Goal: Information Seeking & Learning: Learn about a topic

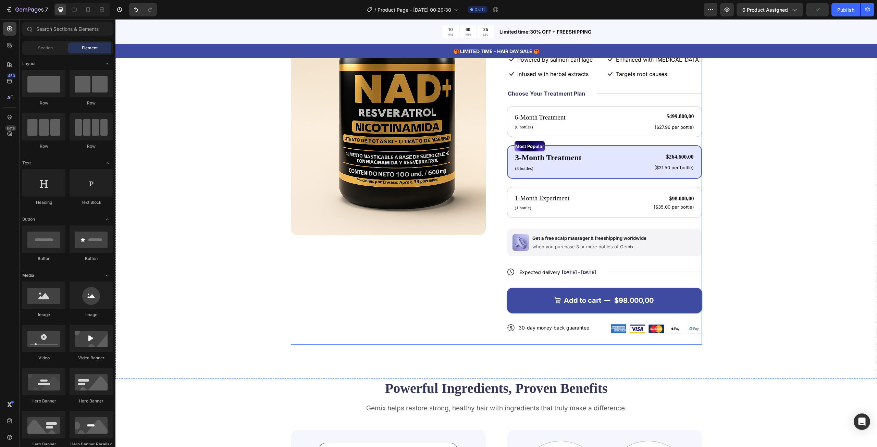
scroll to position [171, 0]
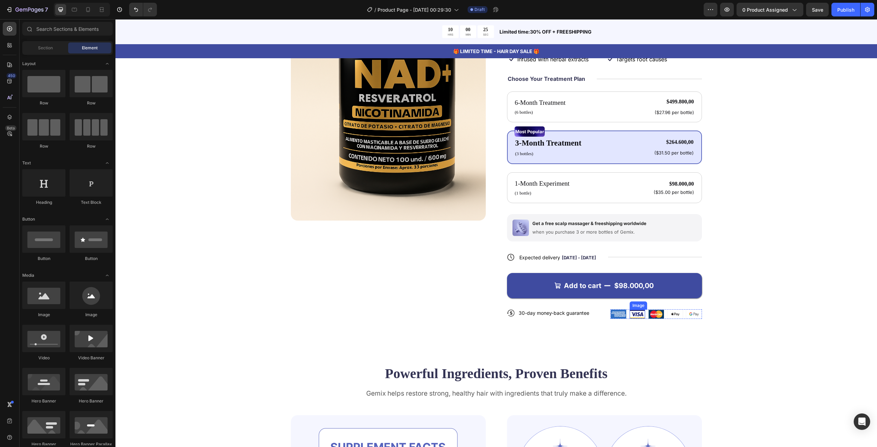
click at [632, 310] on img at bounding box center [637, 314] width 15 height 9
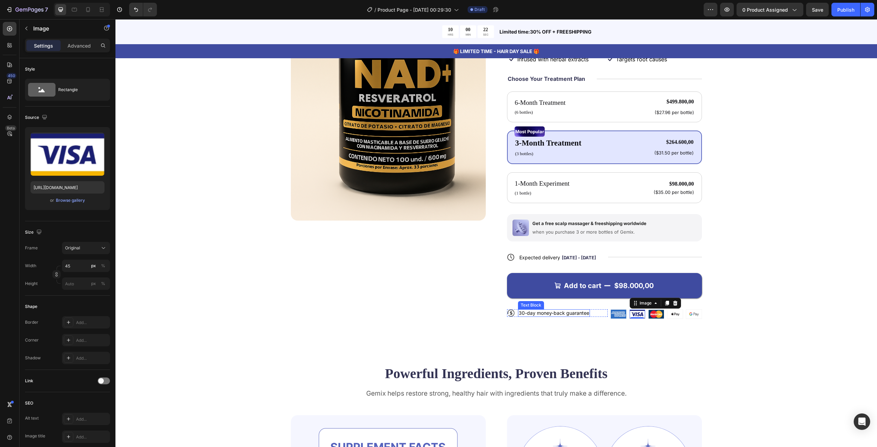
click at [560, 310] on p "30-day money-back guarantee" at bounding box center [554, 313] width 71 height 6
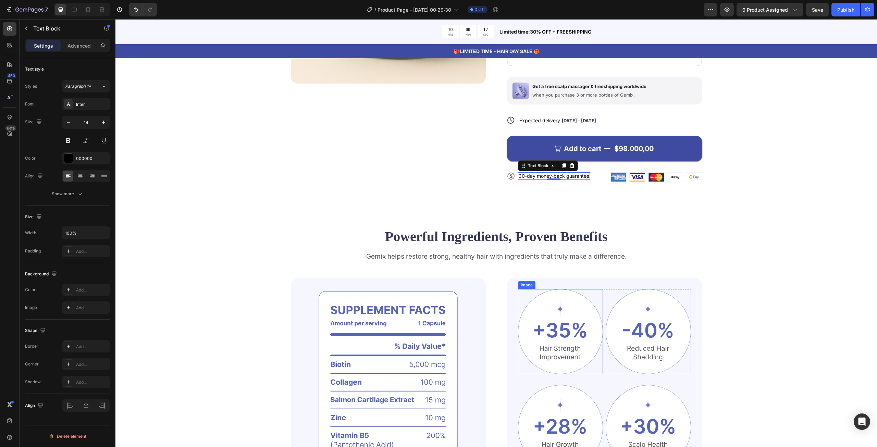
scroll to position [103, 0]
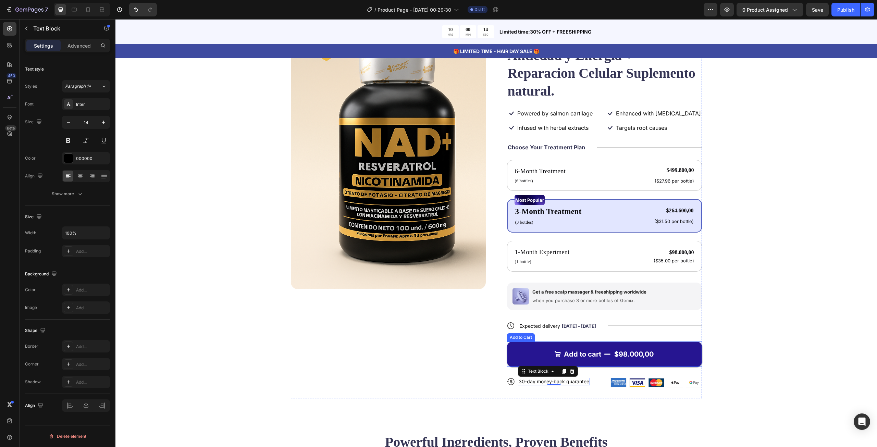
click at [628, 349] on div "$98.000,00" at bounding box center [634, 354] width 41 height 10
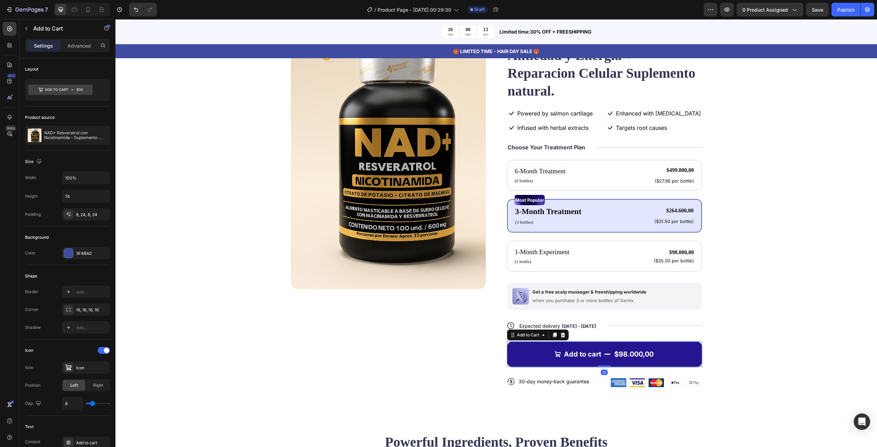
click at [617, 349] on div "$98.000,00" at bounding box center [634, 354] width 41 height 10
click at [618, 349] on div "$98.000,00" at bounding box center [634, 354] width 41 height 10
click at [615, 349] on div "$98.000,00" at bounding box center [634, 354] width 41 height 10
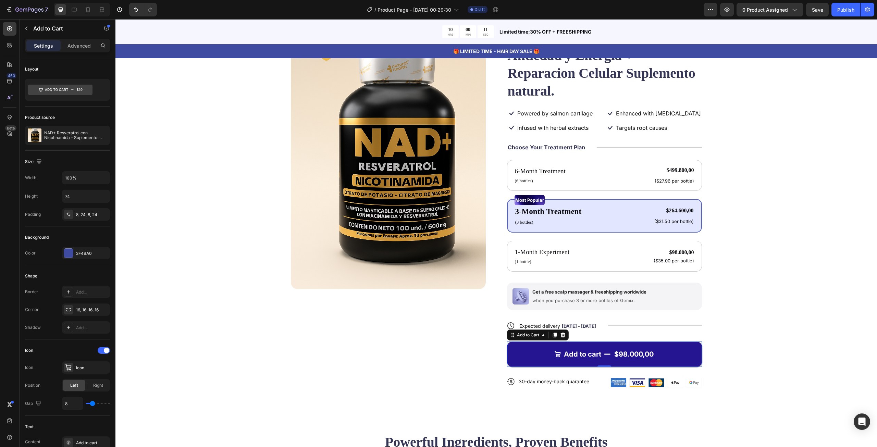
click at [659, 342] on button "Add to cart $98.000,00" at bounding box center [604, 354] width 195 height 25
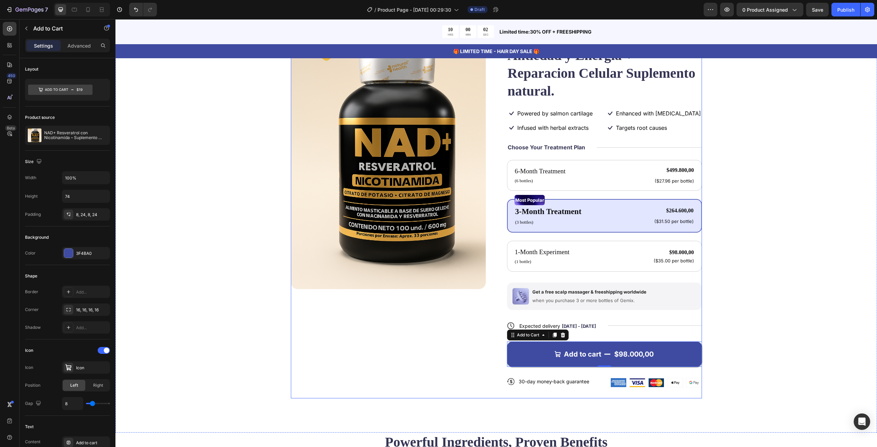
drag, startPoint x: 510, startPoint y: 320, endPoint x: 501, endPoint y: 324, distance: 10.5
click at [496, 327] on div "Product Images Icon Icon Icon Icon Icon Icon List 122,000+ Happy Customers Text…" at bounding box center [496, 198] width 411 height 402
drag, startPoint x: 510, startPoint y: 319, endPoint x: 500, endPoint y: 319, distance: 10.6
click at [484, 314] on div "Product Images Icon Icon Icon Icon Icon Icon List 122,000+ Happy Customers Text…" at bounding box center [496, 198] width 411 height 402
click at [513, 336] on icon at bounding box center [513, 336] width 1 height 1
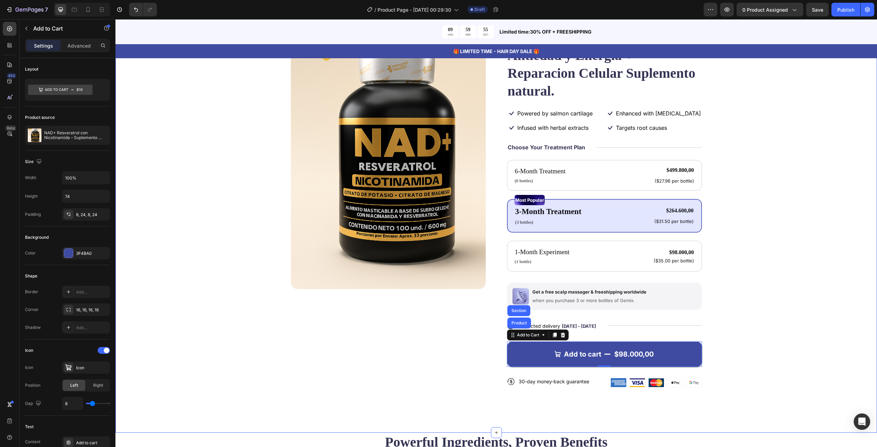
click at [766, 300] on div "Product Images Icon Icon Icon Icon Icon Icon List 122,000+ Happy Customers Text…" at bounding box center [496, 198] width 707 height 402
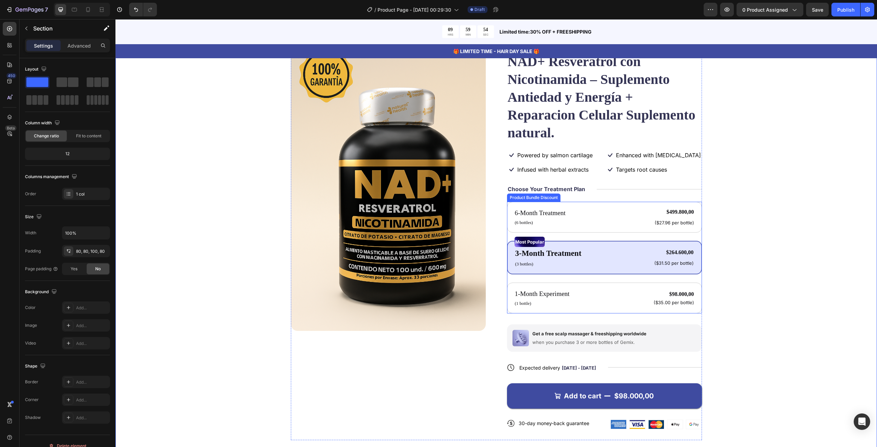
scroll to position [0, 0]
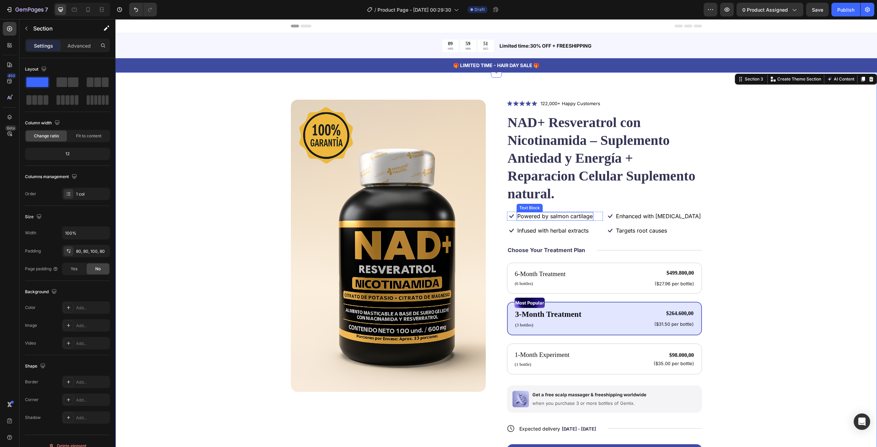
click at [562, 213] on p "Powered by salmon cartilage" at bounding box center [554, 216] width 75 height 7
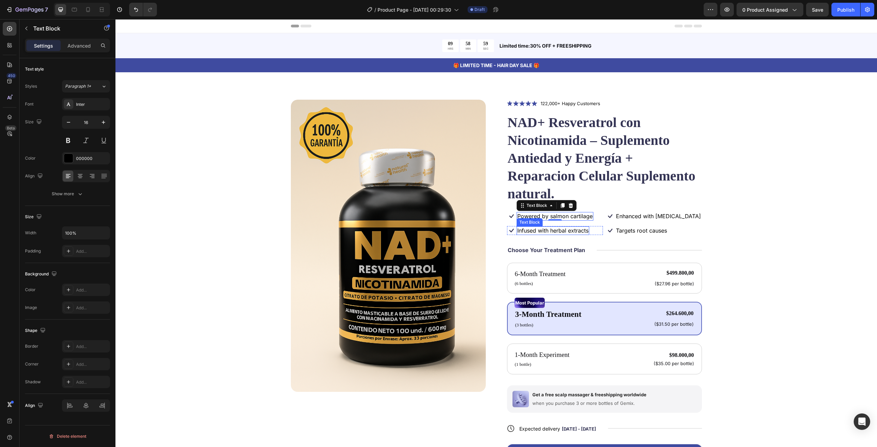
click at [524, 218] on div "Text Block" at bounding box center [530, 222] width 26 height 8
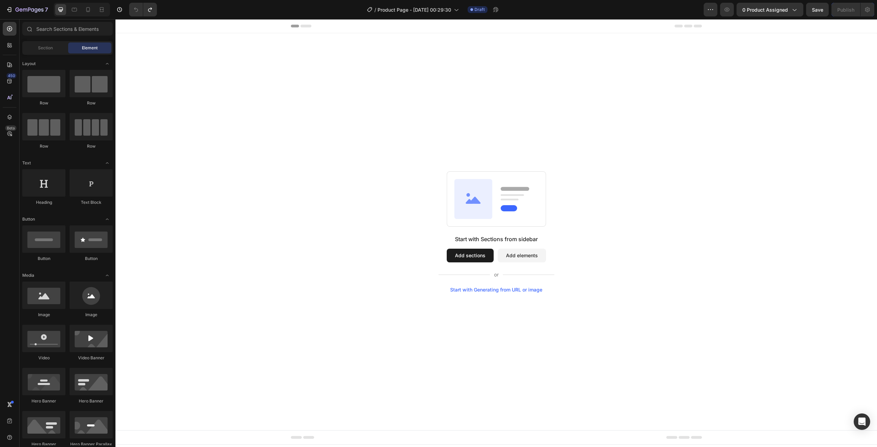
click at [391, 143] on div "Start with Sections from sidebar Add sections Add elements Start with Generatin…" at bounding box center [496, 231] width 762 height 397
click at [152, 10] on icon "Undo/Redo" at bounding box center [150, 9] width 7 height 7
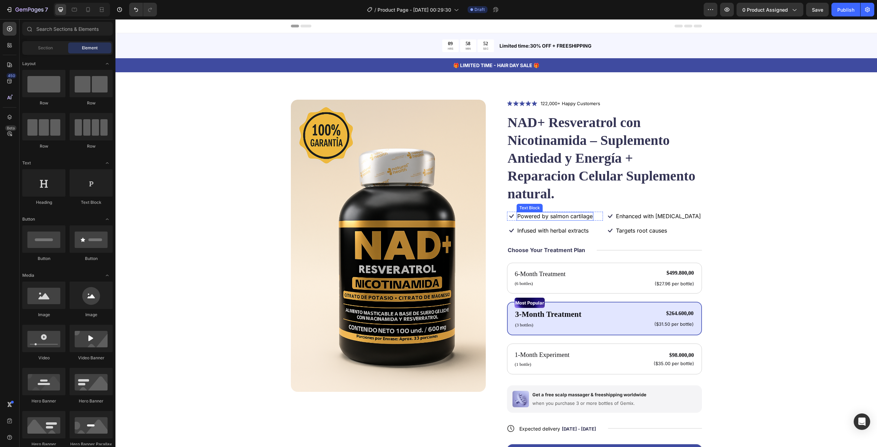
click at [537, 213] on p "Powered by salmon cartilage" at bounding box center [554, 216] width 75 height 7
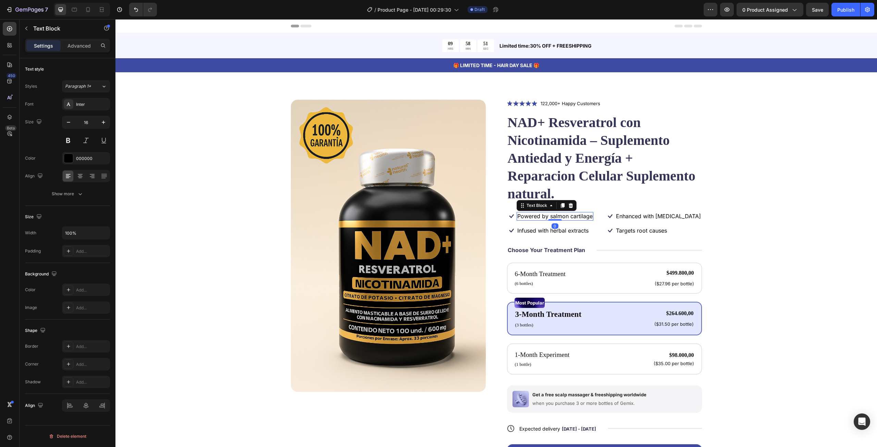
click at [540, 213] on p "Powered by salmon cartilage" at bounding box center [554, 216] width 75 height 7
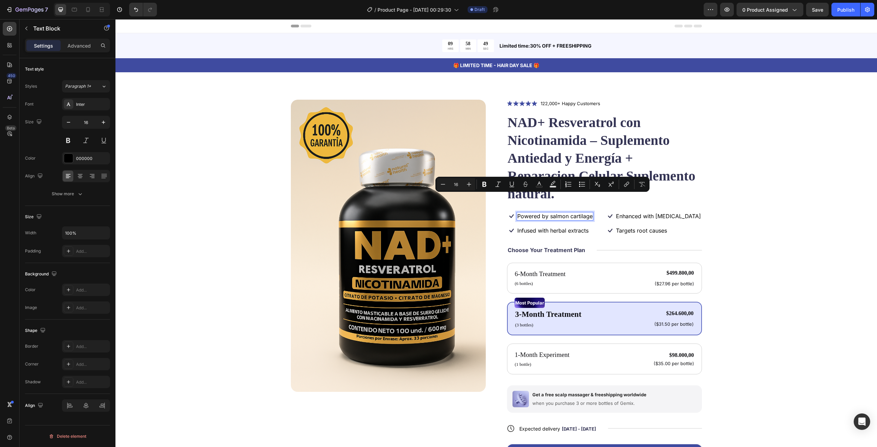
click at [571, 213] on p "Powered by salmon cartilage" at bounding box center [554, 216] width 75 height 7
drag, startPoint x: 588, startPoint y: 198, endPoint x: 515, endPoint y: 199, distance: 73.3
click at [517, 212] on div "Powered by salmon cartilage" at bounding box center [555, 216] width 77 height 9
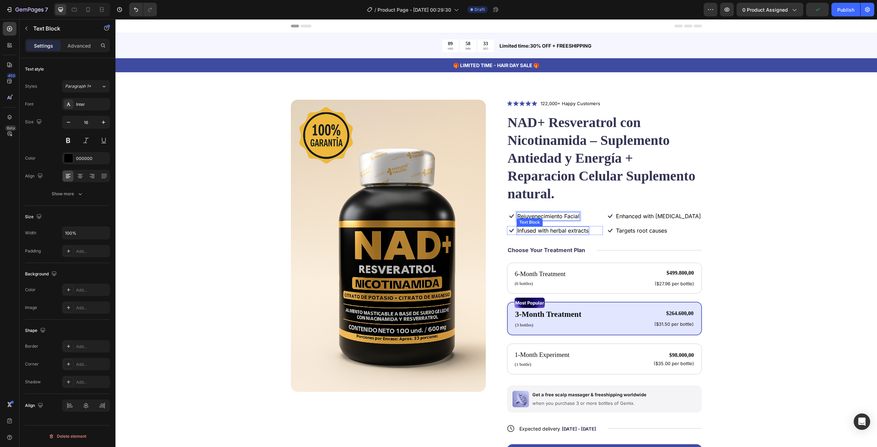
click at [527, 227] on p "Infused with herbal extracts" at bounding box center [552, 230] width 71 height 7
click at [531, 213] on p "Rejuvenecimiento Facial" at bounding box center [548, 216] width 62 height 7
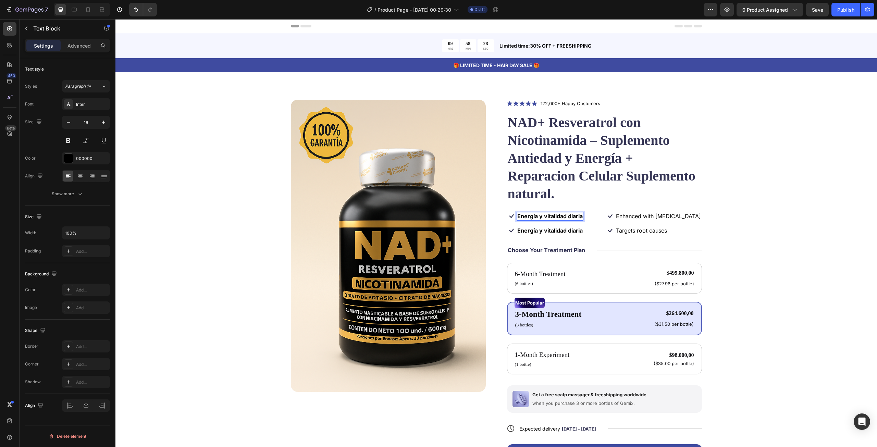
click at [576, 213] on strong "Energía y vitalidad diaria" at bounding box center [549, 216] width 65 height 7
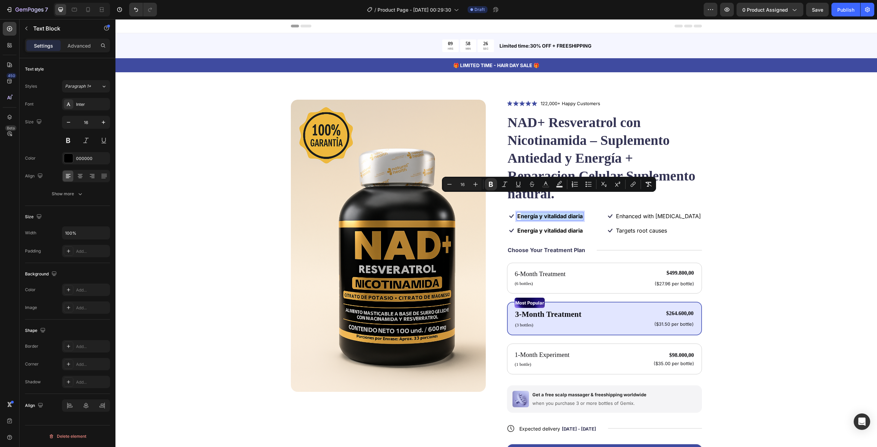
drag, startPoint x: 580, startPoint y: 197, endPoint x: 519, endPoint y: 201, distance: 61.1
click at [519, 213] on strong "Energía y vitalidad diaria" at bounding box center [549, 216] width 65 height 7
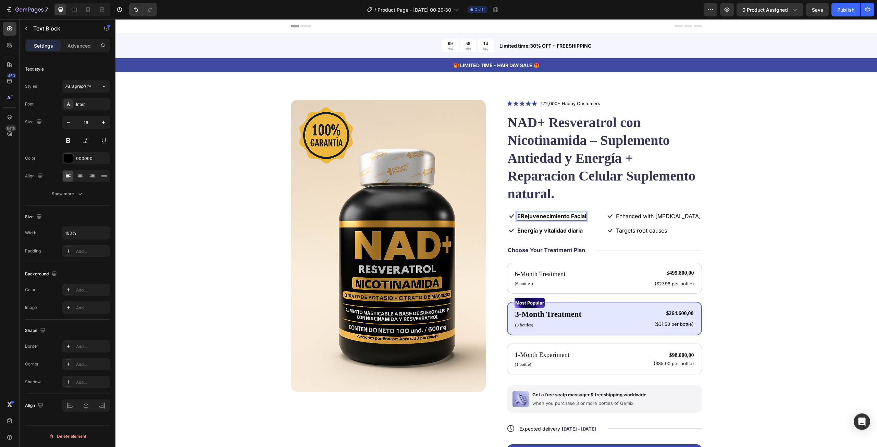
click at [517, 213] on strong "ERejuvenecimiento Facial" at bounding box center [551, 216] width 69 height 7
click at [628, 213] on p "Enhanced with [MEDICAL_DATA]" at bounding box center [658, 216] width 85 height 7
click at [631, 213] on p "Enhanced with [MEDICAL_DATA]" at bounding box center [658, 216] width 85 height 7
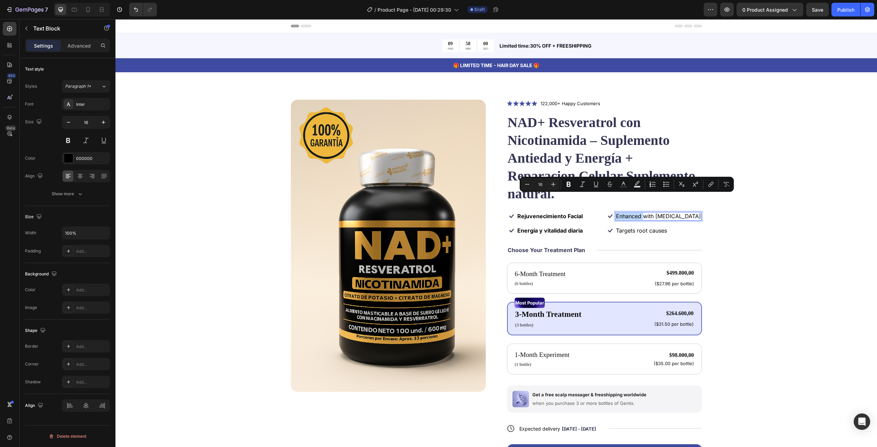
click at [642, 213] on p "Enhanced with [MEDICAL_DATA]" at bounding box center [658, 216] width 85 height 7
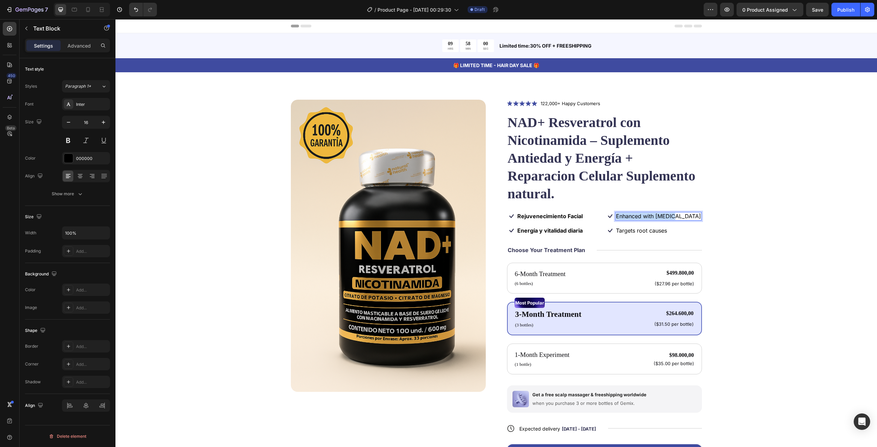
click at [642, 213] on p "Enhanced with [MEDICAL_DATA]" at bounding box center [658, 216] width 85 height 7
click at [629, 227] on p "Targets root causes" at bounding box center [641, 230] width 51 height 7
click at [762, 211] on div "Product Images Icon Icon Icon Icon Icon Icon List 122,000+ Happy Customers Text…" at bounding box center [496, 296] width 707 height 393
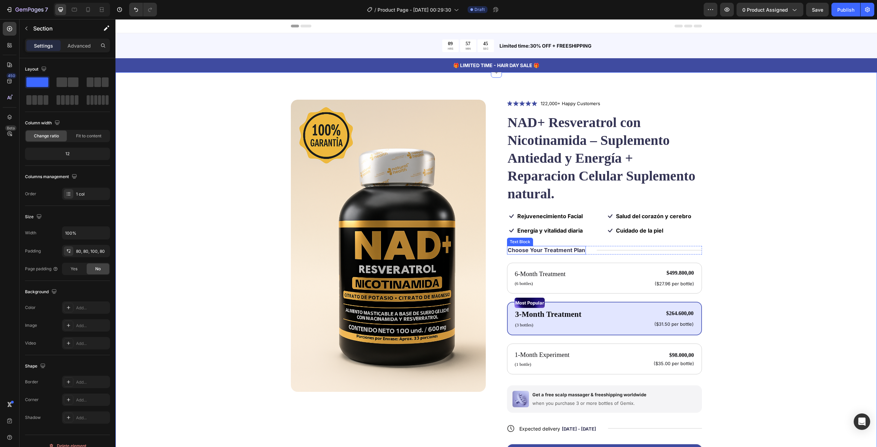
click at [548, 247] on p "Choose Your Treatment Plan" at bounding box center [546, 250] width 77 height 7
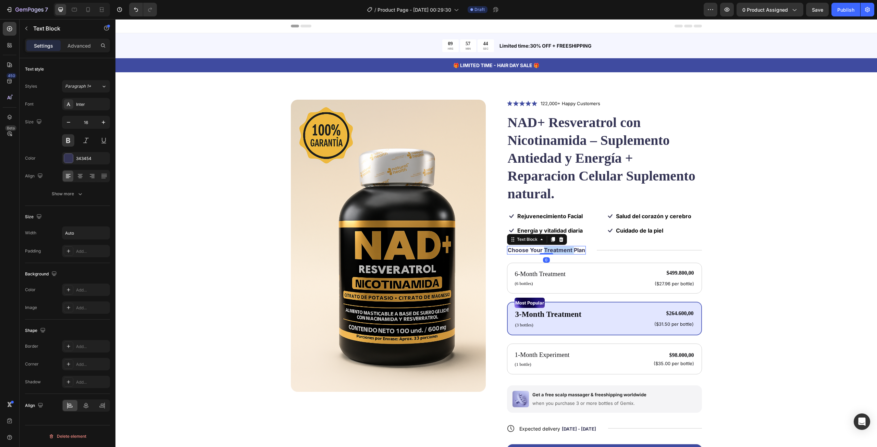
click at [548, 247] on p "Choose Your Treatment Plan" at bounding box center [546, 250] width 77 height 7
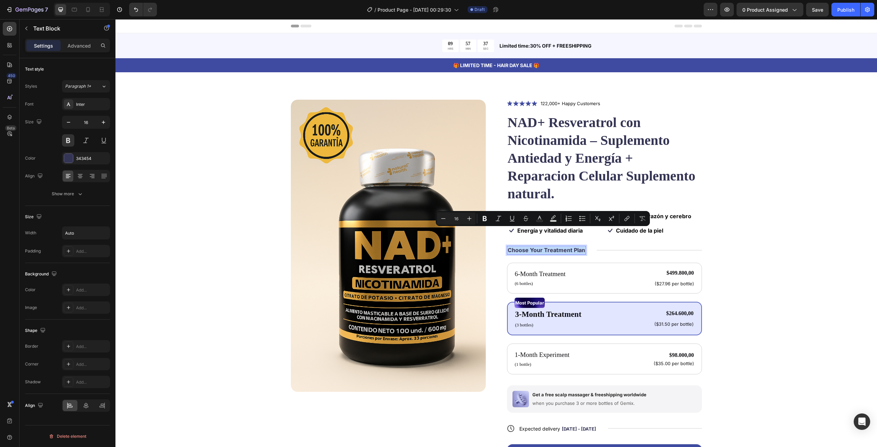
click at [558, 247] on p "Choose Your Treatment Plan" at bounding box center [546, 250] width 77 height 7
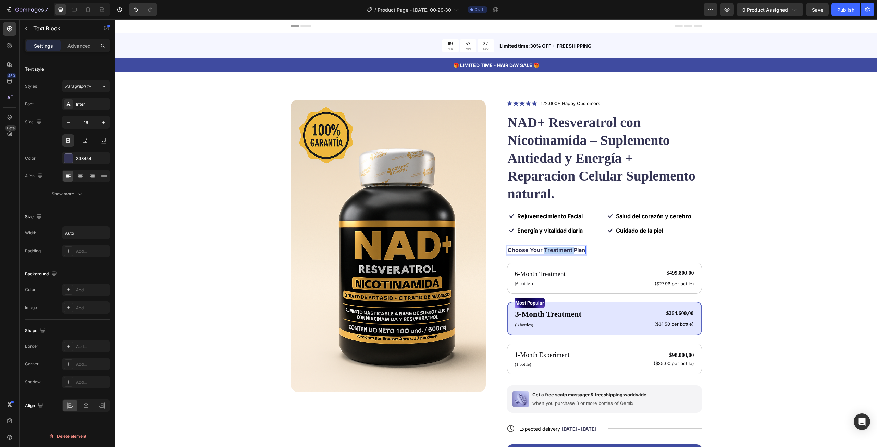
click at [558, 247] on p "Choose Your Treatment Plan" at bounding box center [546, 250] width 77 height 7
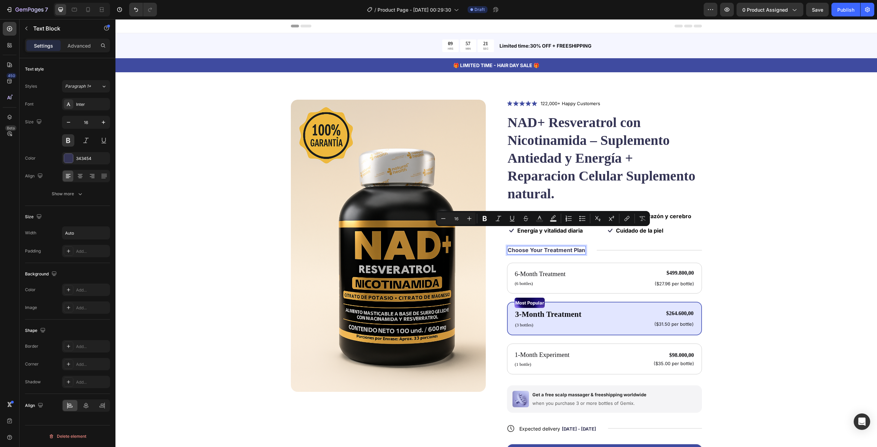
click at [558, 247] on p "Choose Your Treatment Plan" at bounding box center [546, 250] width 77 height 7
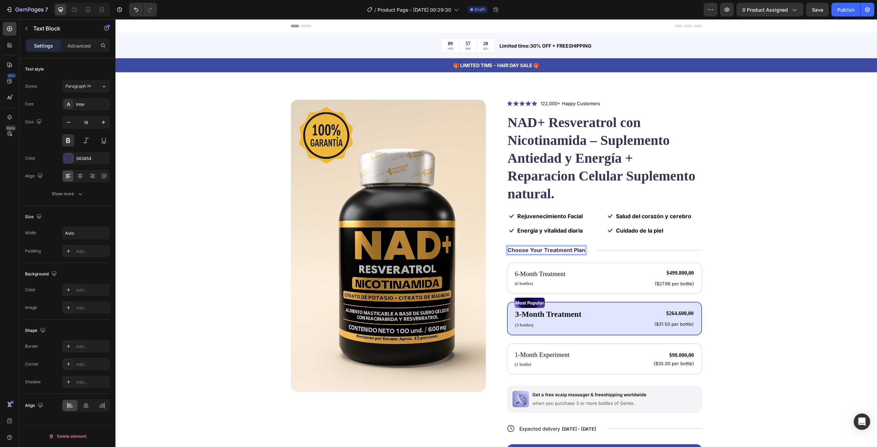
click at [580, 247] on p "Choose Your Treatment Plan" at bounding box center [546, 250] width 77 height 7
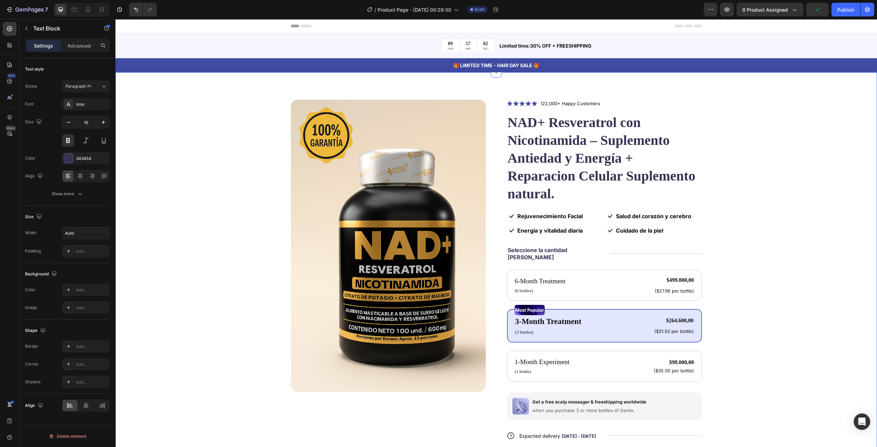
click at [770, 276] on div "Product Images Icon Icon Icon Icon Icon Icon List 122,000+ Happy Customers Text…" at bounding box center [496, 300] width 707 height 400
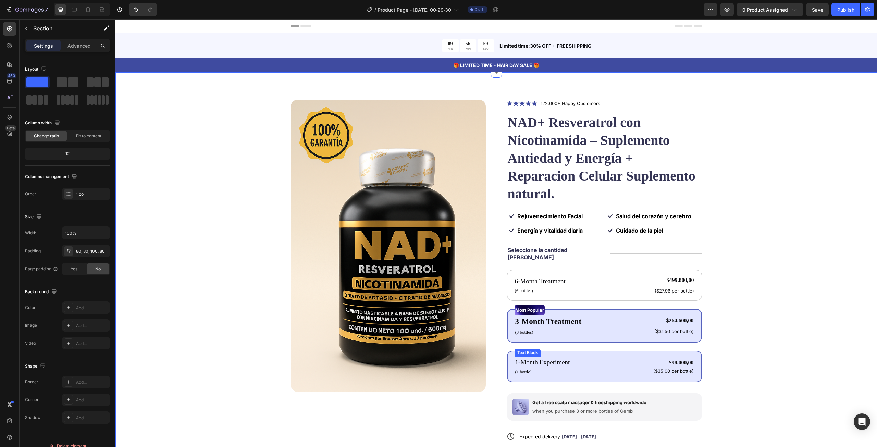
click at [532, 358] on p "1-Month Experiment" at bounding box center [542, 363] width 55 height 10
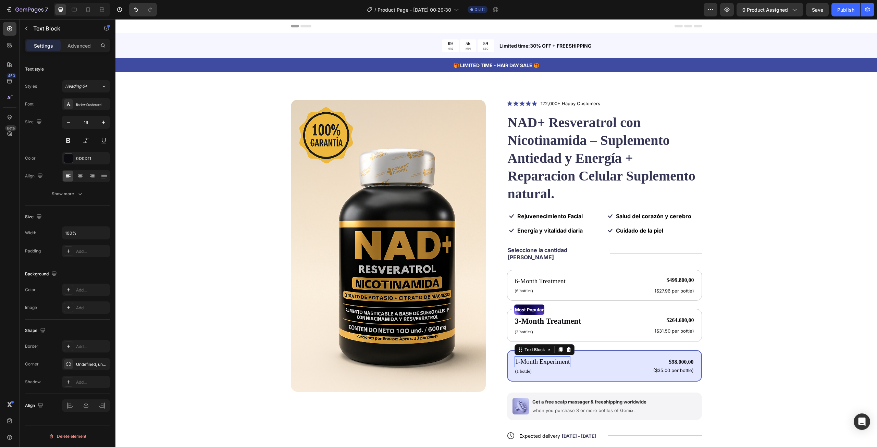
click at [532, 357] on p "1-Month Experiment" at bounding box center [542, 362] width 55 height 10
click at [528, 357] on p "1-Month Experiment" at bounding box center [542, 362] width 55 height 10
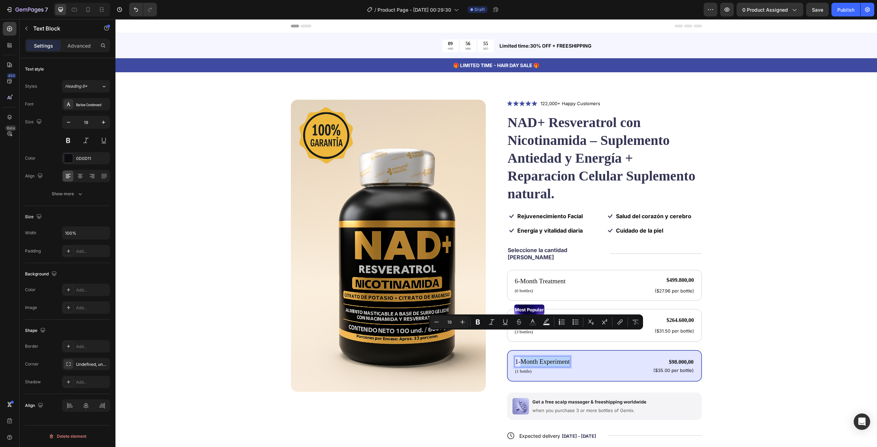
drag, startPoint x: 516, startPoint y: 338, endPoint x: 556, endPoint y: 337, distance: 39.7
click at [556, 357] on p "1-Month Experiment" at bounding box center [542, 362] width 55 height 10
click at [803, 371] on div "Product Images Icon Icon Icon Icon Icon Icon List 122,000+ Happy Customers Text…" at bounding box center [496, 300] width 707 height 400
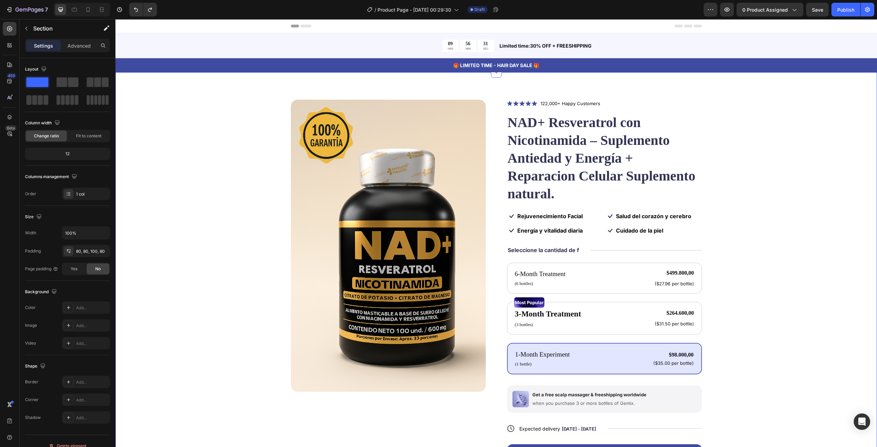
click at [791, 287] on div "Product Images Icon Icon Icon Icon Icon Icon List 122,000+ Happy Customers Text…" at bounding box center [496, 296] width 707 height 393
click at [546, 103] on p "122,000+ Happy Customers" at bounding box center [571, 103] width 60 height 7
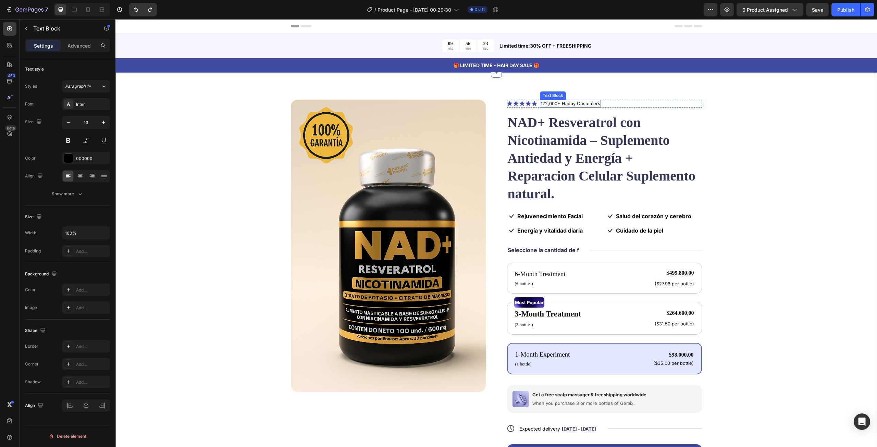
click at [546, 103] on p "122,000+ Happy Customers" at bounding box center [571, 103] width 60 height 7
click at [566, 103] on p "122,000+ Happy Customers" at bounding box center [571, 103] width 60 height 7
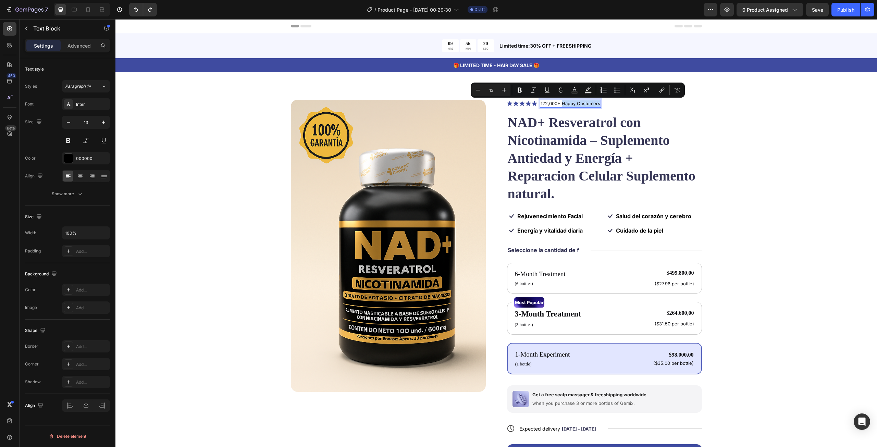
drag, startPoint x: 596, startPoint y: 102, endPoint x: 561, endPoint y: 107, distance: 35.7
click at [560, 108] on div "122,000+ Happy Customers" at bounding box center [570, 104] width 61 height 8
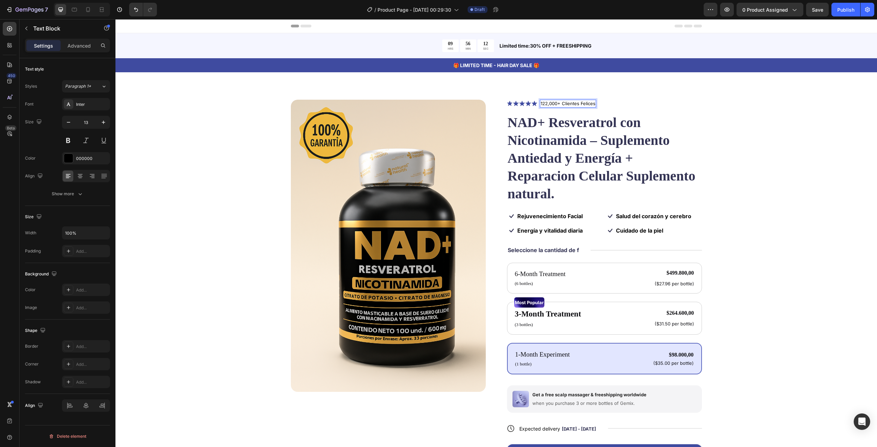
click at [544, 103] on p "122,000+ Clientes Felices" at bounding box center [568, 103] width 55 height 7
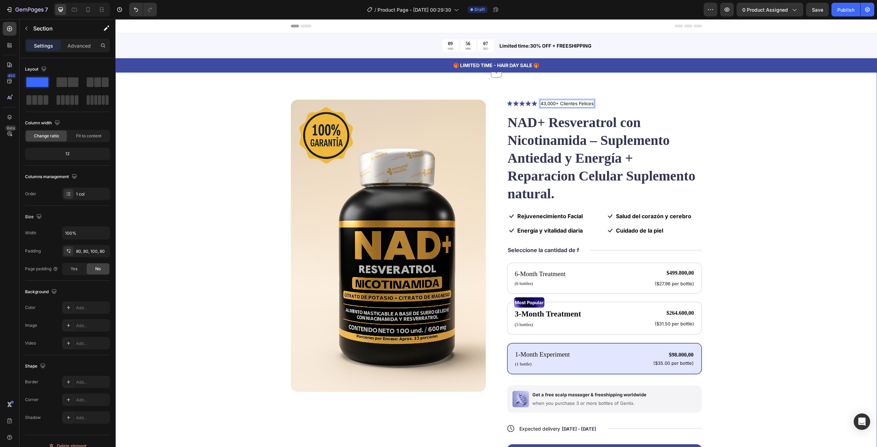
click at [752, 157] on div "Product Images Icon Icon Icon Icon Icon Icon List 43,000+ Clientes Felices Text…" at bounding box center [496, 296] width 707 height 393
click at [519, 361] on p "(1 bottle)" at bounding box center [542, 364] width 55 height 7
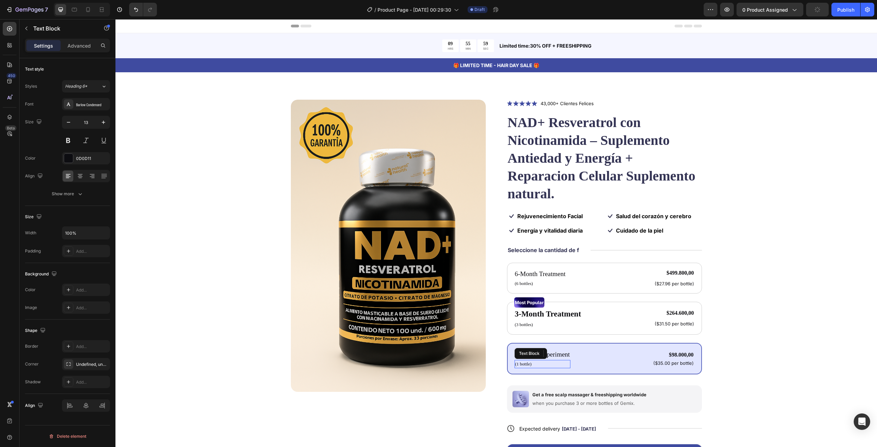
click at [519, 361] on p "(1 bottle)" at bounding box center [542, 364] width 55 height 7
click at [781, 313] on div "Product Images Icon Icon Icon Icon Icon Icon List 43,000+ Clientes Felices Text…" at bounding box center [496, 296] width 707 height 393
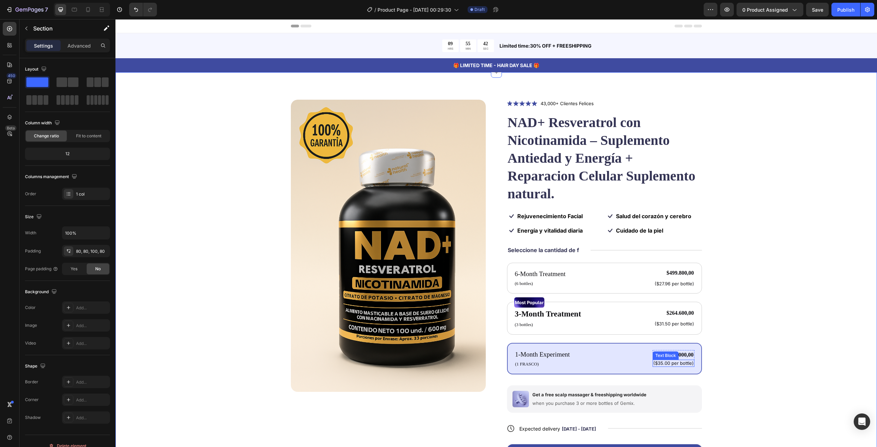
click at [660, 360] on p "($35.00 per bottle)" at bounding box center [673, 363] width 40 height 6
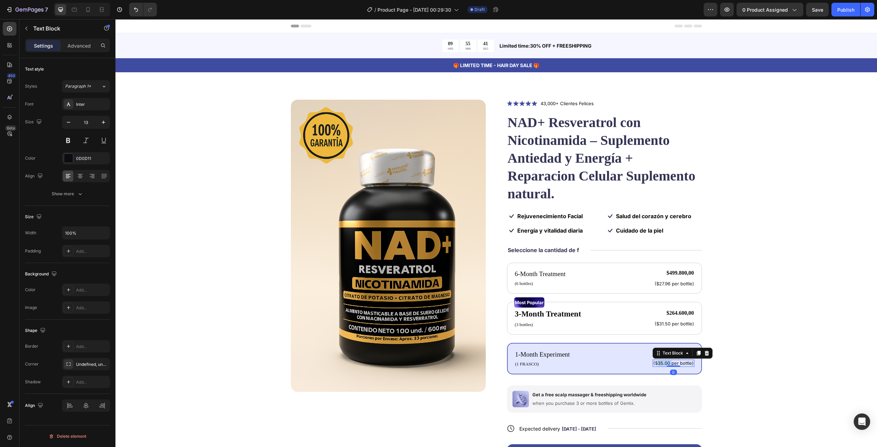
click at [660, 360] on p "($35.00 per bottle)" at bounding box center [673, 363] width 40 height 6
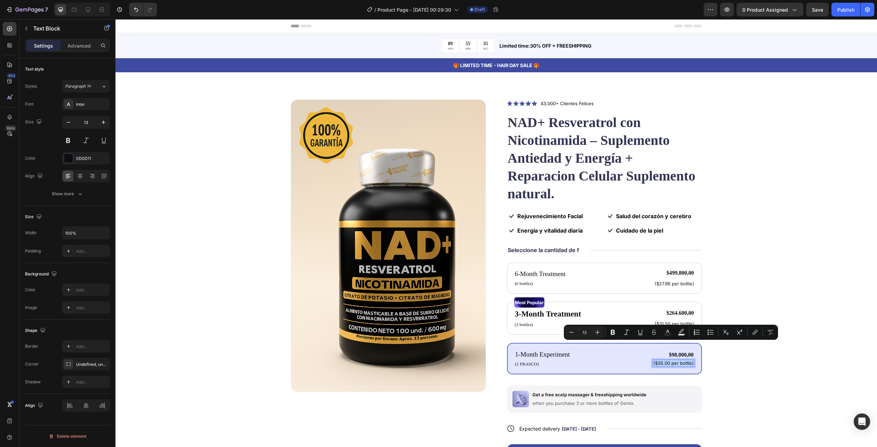
click at [658, 360] on p "($35.00 per bottle)" at bounding box center [673, 363] width 40 height 6
drag, startPoint x: 668, startPoint y: 345, endPoint x: 656, endPoint y: 345, distance: 12.3
click at [656, 360] on p "($35.00 per bottle)" at bounding box center [673, 363] width 40 height 6
drag, startPoint x: 672, startPoint y: 346, endPoint x: 690, endPoint y: 345, distance: 17.5
click at [690, 360] on p "(100 per bottle)" at bounding box center [677, 363] width 33 height 6
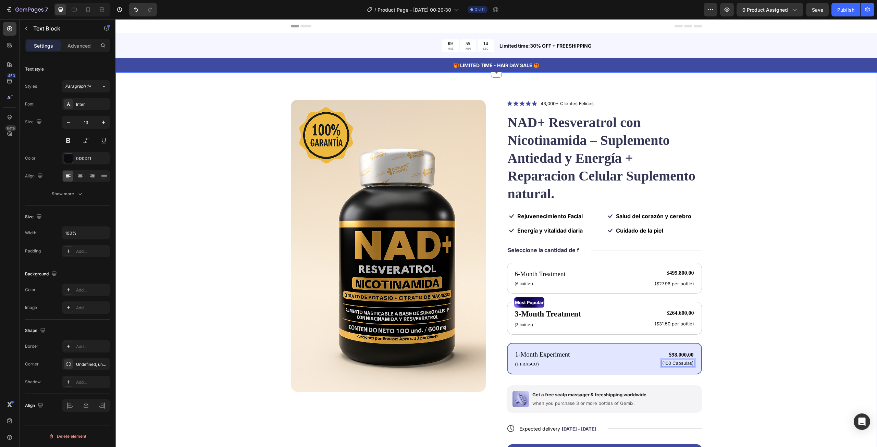
click at [762, 340] on div "Product Images Icon Icon Icon Icon Icon Icon List 43,000+ Clientes Felices Text…" at bounding box center [496, 296] width 707 height 393
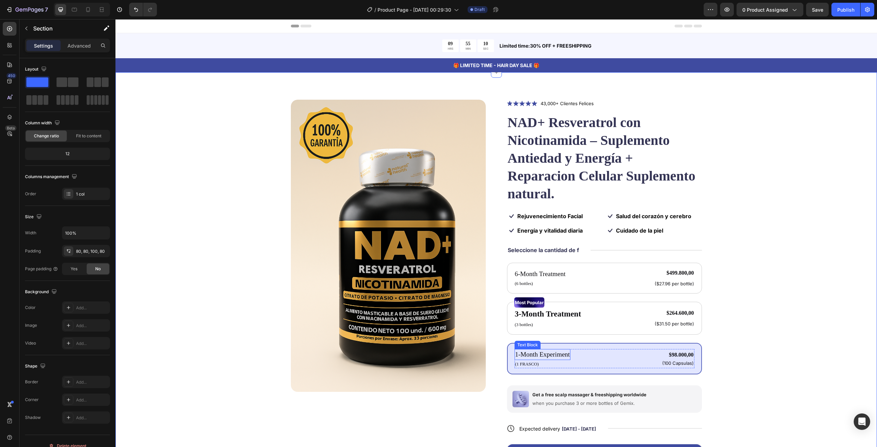
click at [543, 350] on p "1-Month Experiment" at bounding box center [542, 355] width 55 height 10
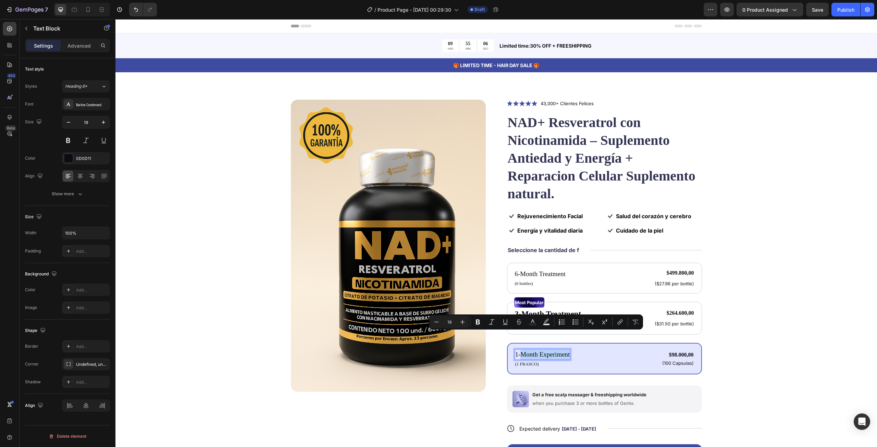
drag, startPoint x: 517, startPoint y: 337, endPoint x: 557, endPoint y: 337, distance: 40.1
click at [557, 349] on div "1-Month Experiment Text Block 0 (1 [PERSON_NAME]) Text Block $98.000,00 Product…" at bounding box center [605, 358] width 180 height 19
copy p "Month Experiment"
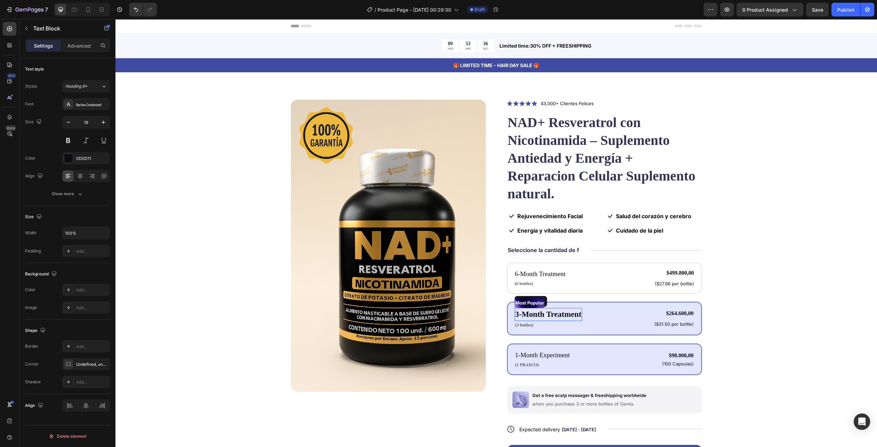
click at [530, 309] on p "3-Month Treatment" at bounding box center [548, 315] width 66 height 12
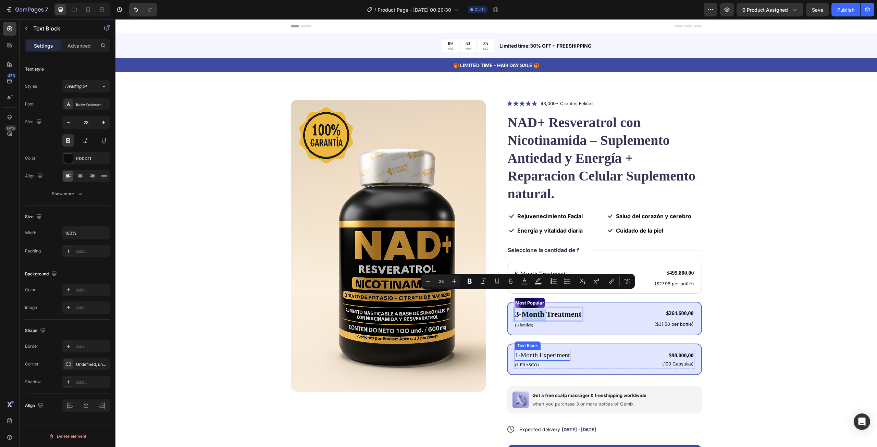
click at [526, 350] on p "1-Month Experiment" at bounding box center [542, 355] width 55 height 10
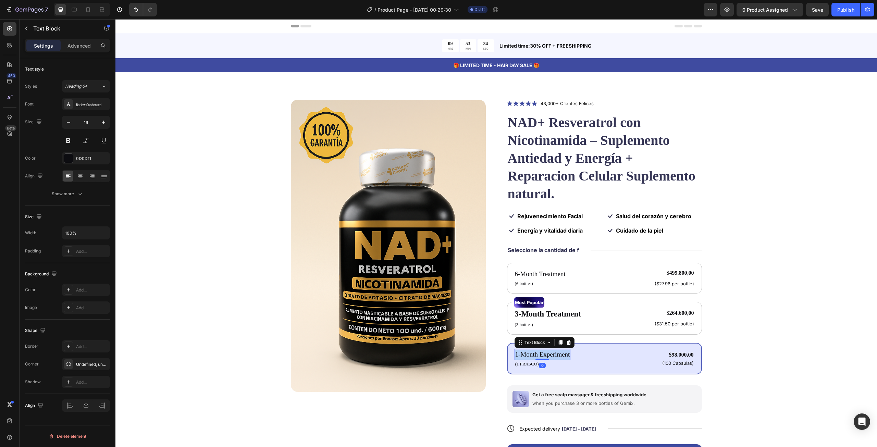
click at [526, 350] on p "1-Month Experiment" at bounding box center [542, 355] width 55 height 10
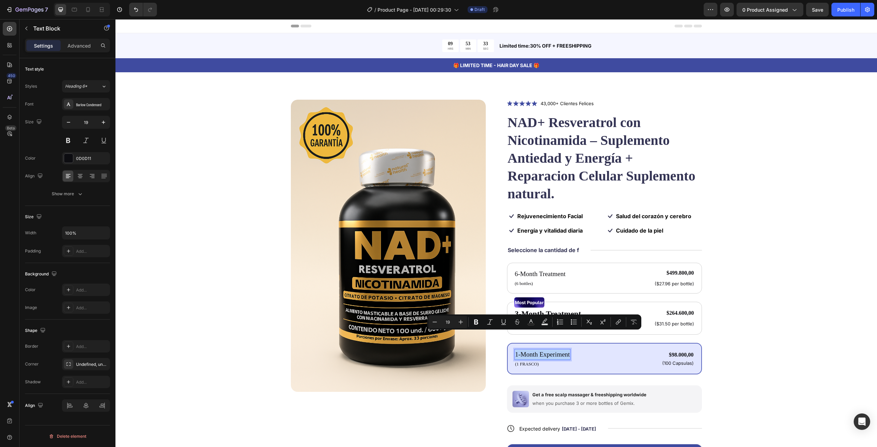
click at [522, 350] on p "1-Month Experiment" at bounding box center [542, 355] width 55 height 10
drag, startPoint x: 516, startPoint y: 337, endPoint x: 556, endPoint y: 338, distance: 39.4
click at [556, 350] on p "1-Month Experiment" at bounding box center [542, 355] width 55 height 10
drag, startPoint x: 516, startPoint y: 337, endPoint x: 559, endPoint y: 337, distance: 42.5
click at [559, 350] on p "1-Suministro de 1 Mes" at bounding box center [545, 355] width 60 height 10
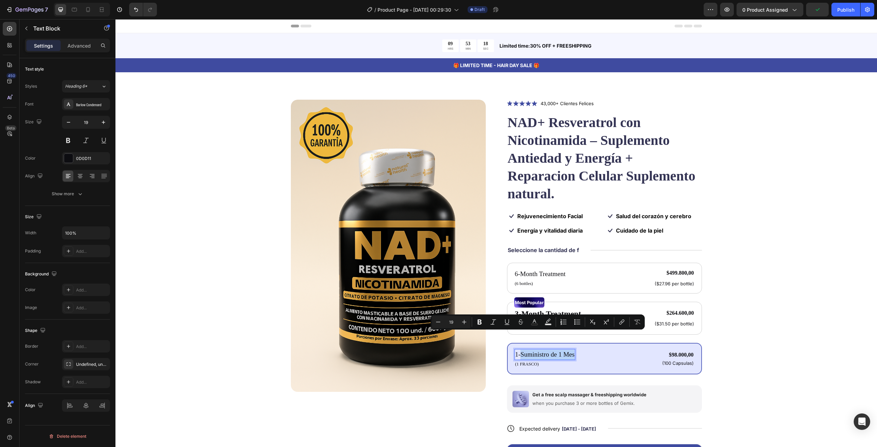
copy p "Suministro de 1 Mes"
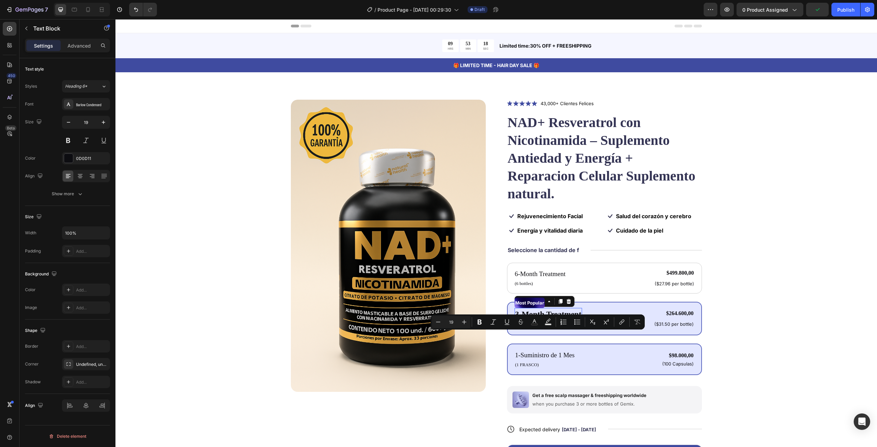
click at [549, 309] on p "3-Month Treatment" at bounding box center [548, 315] width 66 height 12
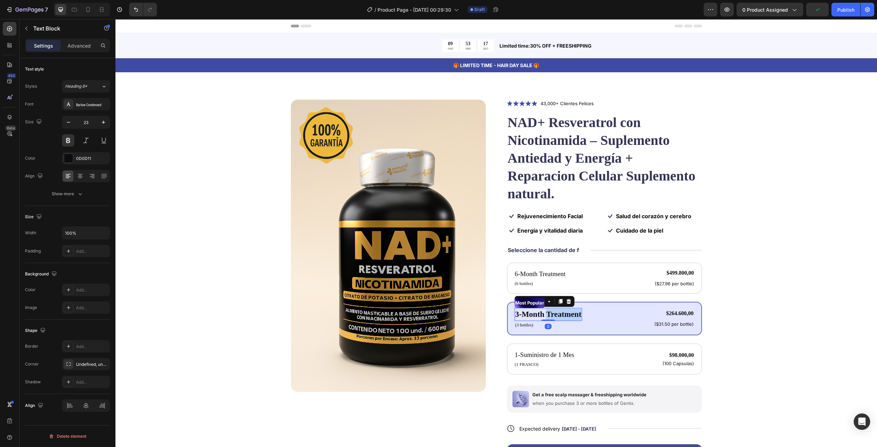
click at [553, 309] on p "3-Month Treatment" at bounding box center [548, 315] width 66 height 12
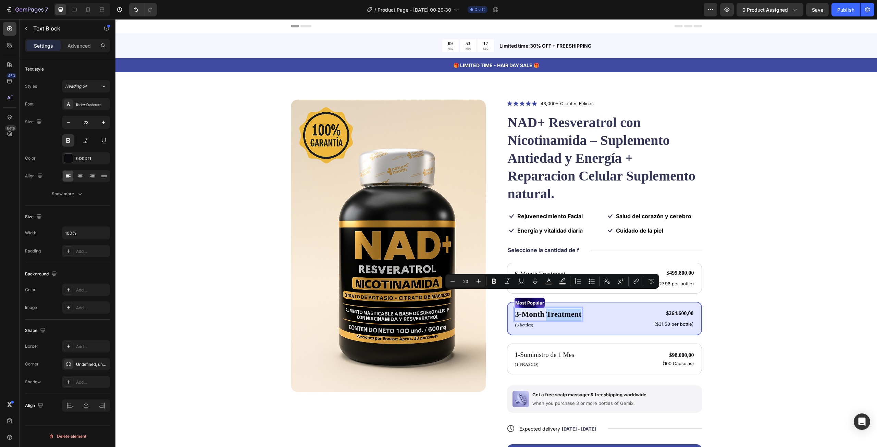
click at [555, 309] on p "3-Month Treatment" at bounding box center [548, 315] width 66 height 12
drag, startPoint x: 520, startPoint y: 298, endPoint x: 566, endPoint y: 298, distance: 46.3
click at [566, 309] on p "3-Month Treatment" at bounding box center [548, 315] width 66 height 12
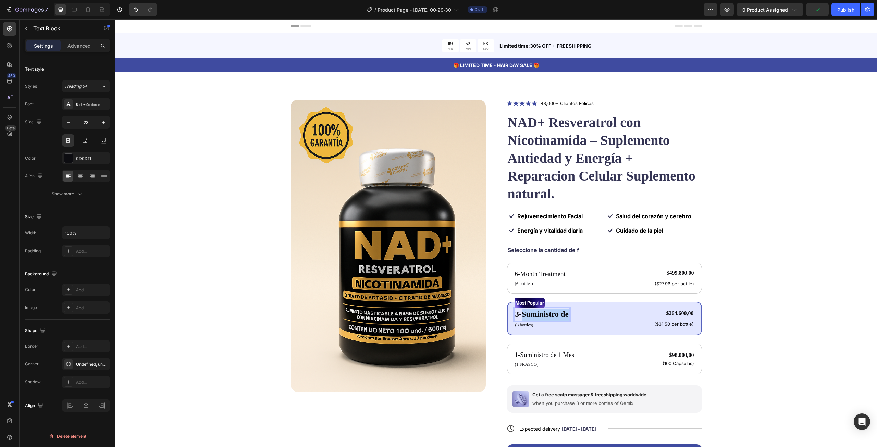
drag, startPoint x: 557, startPoint y: 298, endPoint x: 520, endPoint y: 296, distance: 37.7
click at [520, 309] on p "3-Suministro de" at bounding box center [541, 315] width 53 height 12
click at [536, 353] on div "Text Block" at bounding box center [527, 356] width 23 height 6
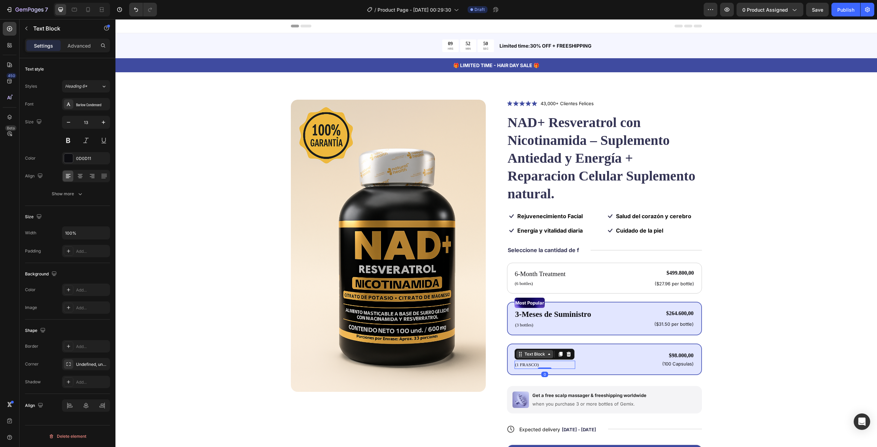
click at [536, 351] on div "Text Block" at bounding box center [534, 354] width 23 height 6
click at [791, 367] on div "Product Images Icon Icon Icon Icon Icon Icon List 43,000+ Clientes Felices Text…" at bounding box center [496, 296] width 707 height 393
click at [537, 350] on p "1-Suministro de 1 Mes" at bounding box center [545, 355] width 60 height 10
drag, startPoint x: 517, startPoint y: 337, endPoint x: 559, endPoint y: 338, distance: 42.2
click at [559, 350] on p "1-Suministro de 1 Mes" at bounding box center [545, 355] width 60 height 10
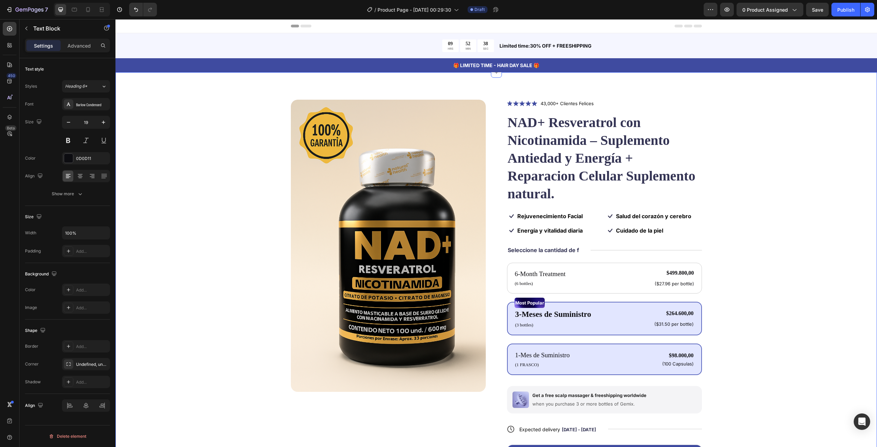
click at [753, 332] on div "Product Images Icon Icon Icon Icon Icon Icon List 43,000+ Clientes Felices Text…" at bounding box center [496, 296] width 707 height 393
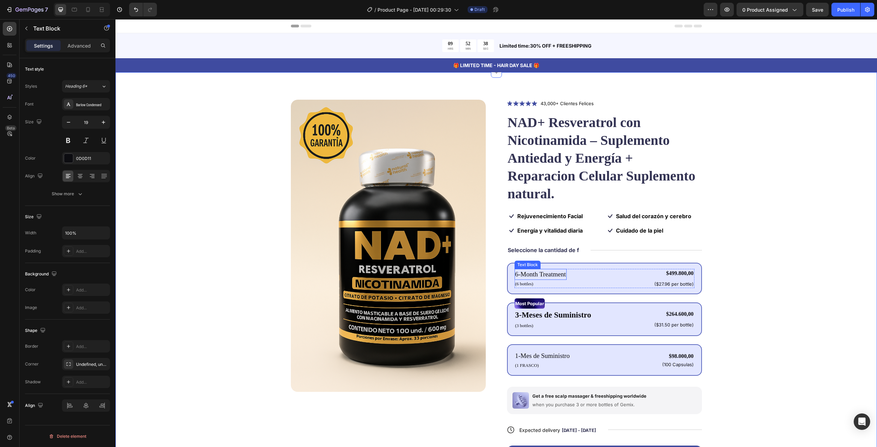
click at [527, 270] on p "6-Month Treatment" at bounding box center [540, 275] width 51 height 10
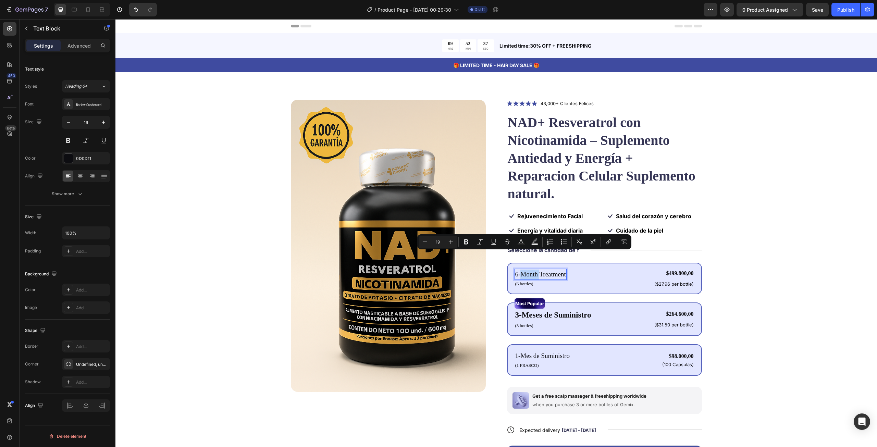
click at [522, 270] on p "6-Month Treatment" at bounding box center [540, 275] width 51 height 10
click at [517, 270] on p "6-Month Treatment" at bounding box center [540, 275] width 51 height 10
click at [524, 270] on p "6-Month Treatment" at bounding box center [540, 275] width 51 height 10
drag, startPoint x: 518, startPoint y: 258, endPoint x: 554, endPoint y: 258, distance: 36.0
click at [554, 270] on p "6-Month Treatment" at bounding box center [540, 275] width 51 height 10
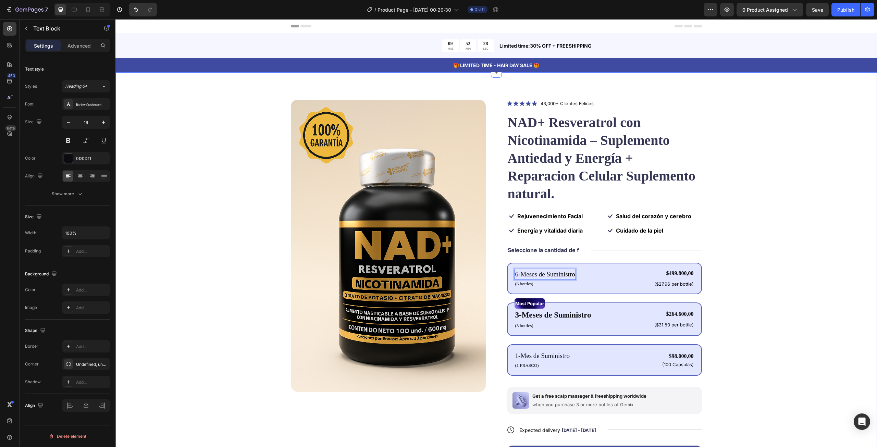
click at [754, 226] on div "Product Images Icon Icon Icon Icon Icon Icon List 43,000+ Clientes Felices Text…" at bounding box center [496, 297] width 707 height 394
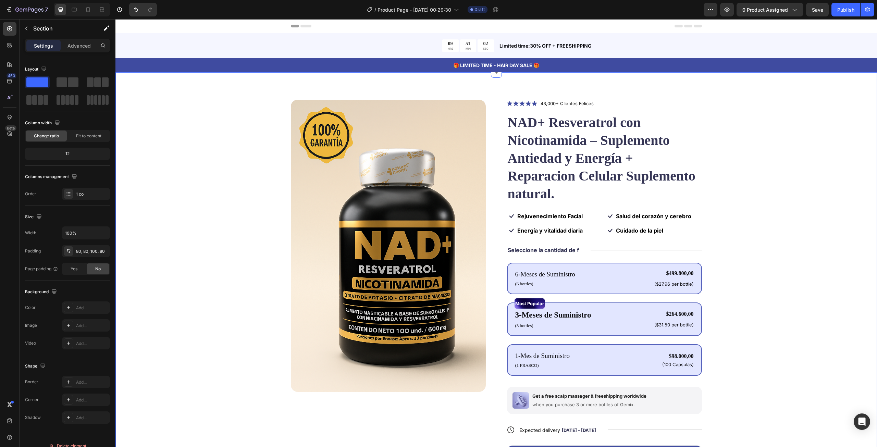
click at [747, 232] on div "Product Images Icon Icon Icon Icon Icon Icon List 43,000+ Clientes Felices Text…" at bounding box center [496, 297] width 707 height 394
click at [658, 322] on p "($31.50 per bottle)" at bounding box center [673, 325] width 39 height 6
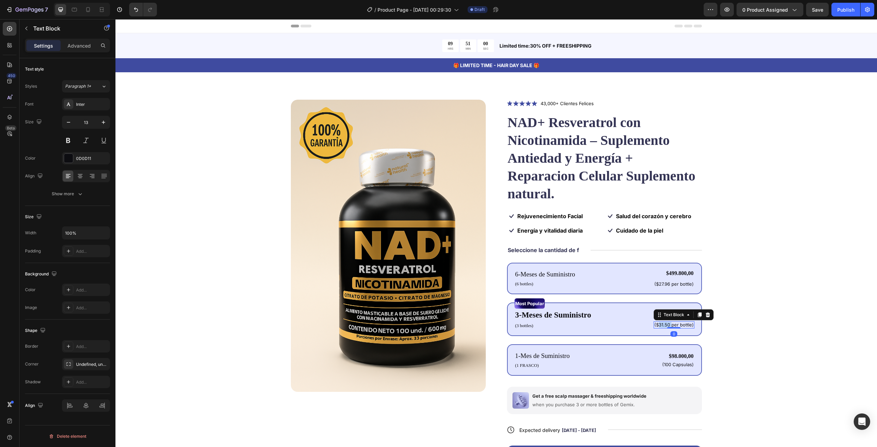
click at [658, 322] on p "($31.50 per bottle)" at bounding box center [673, 325] width 39 height 6
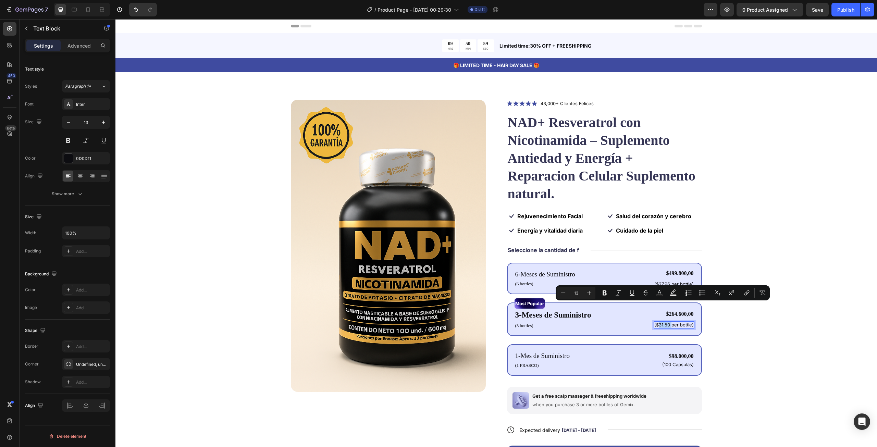
click at [668, 322] on p "($31.50 per bottle)" at bounding box center [673, 325] width 39 height 6
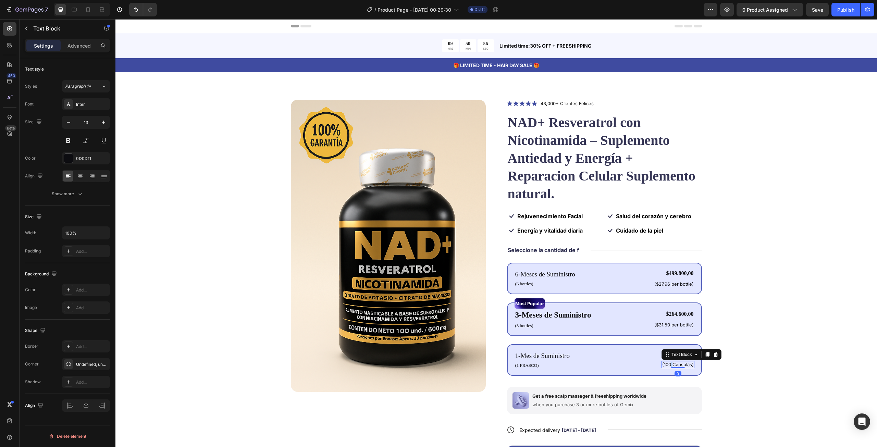
click at [667, 362] on p "(100 Capsulas)" at bounding box center [678, 365] width 32 height 6
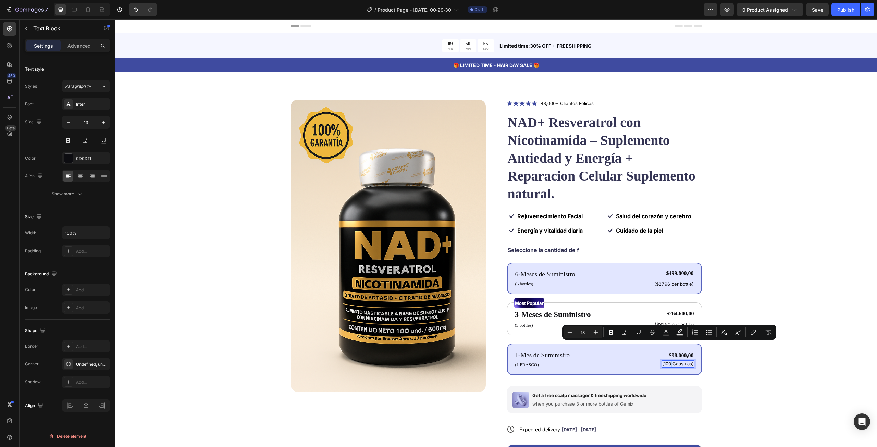
click at [670, 361] on p "(100 Capsulas)" at bounding box center [678, 364] width 32 height 6
drag, startPoint x: 670, startPoint y: 346, endPoint x: 688, endPoint y: 346, distance: 17.8
click at [688, 361] on p "(100 Capsulas)" at bounding box center [678, 364] width 32 height 6
copy p "Capsulas"
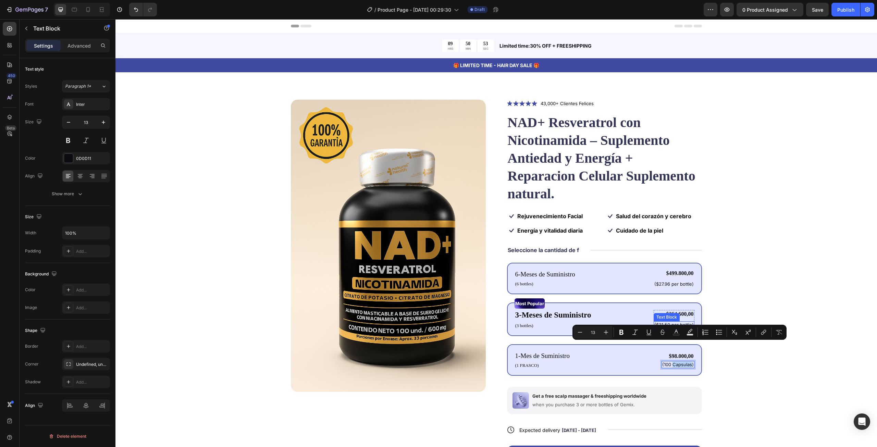
click at [669, 322] on p "($31.50 per bottle)" at bounding box center [673, 325] width 39 height 6
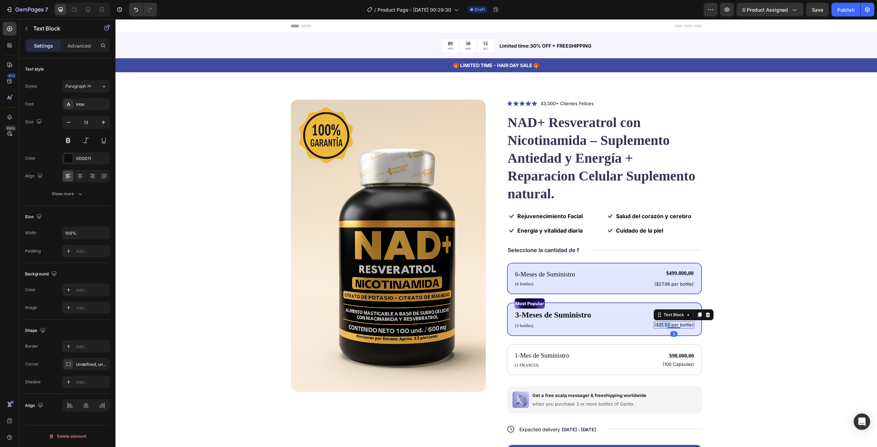
click at [664, 322] on p "($31.50 per bottle)" at bounding box center [673, 325] width 39 height 6
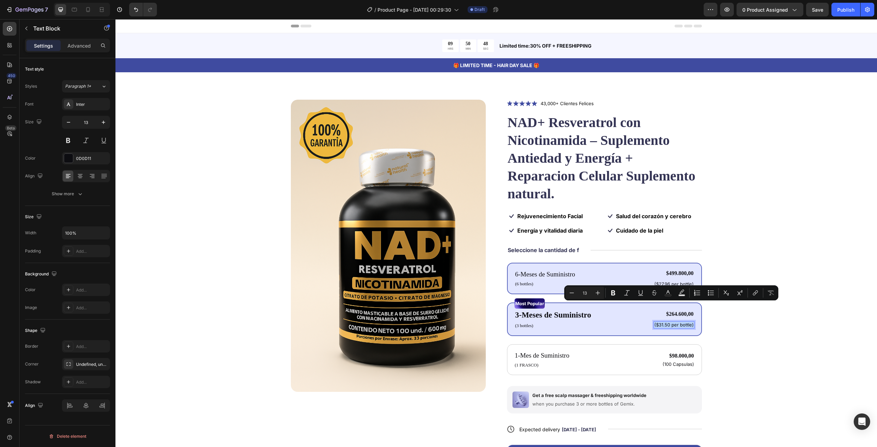
click at [665, 322] on p "($31.50 per bottle)" at bounding box center [673, 325] width 39 height 6
click at [659, 322] on p "($31.50 per bottle)" at bounding box center [673, 325] width 39 height 6
click at [655, 322] on p "($31.50 per bottle)" at bounding box center [673, 325] width 39 height 6
click at [740, 322] on div "Product Images Icon Icon Icon Icon Icon Icon List 43,000+ Clientes Felices Text…" at bounding box center [496, 296] width 707 height 393
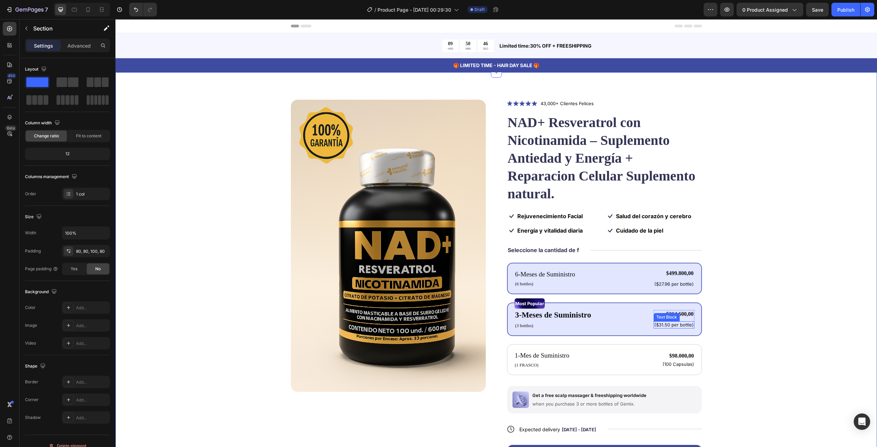
click at [656, 322] on p "($31.50 per bottle)" at bounding box center [673, 325] width 39 height 6
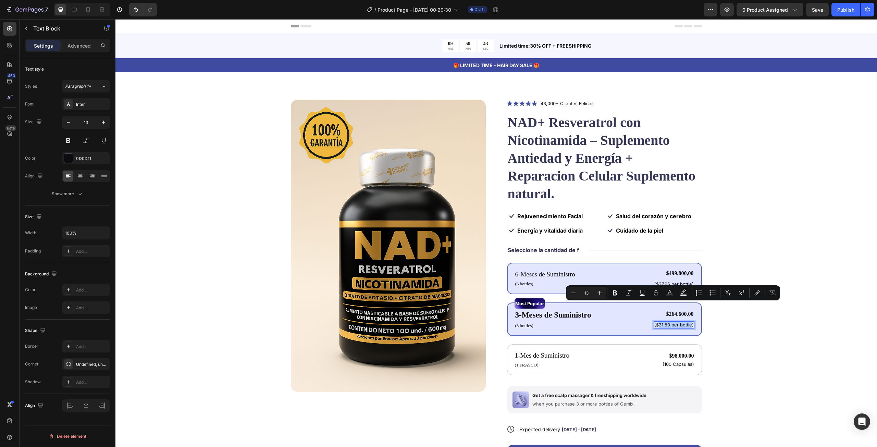
drag, startPoint x: 655, startPoint y: 306, endPoint x: 688, endPoint y: 308, distance: 33.0
click at [688, 322] on p "($31.50 per bottle)" at bounding box center [673, 325] width 39 height 6
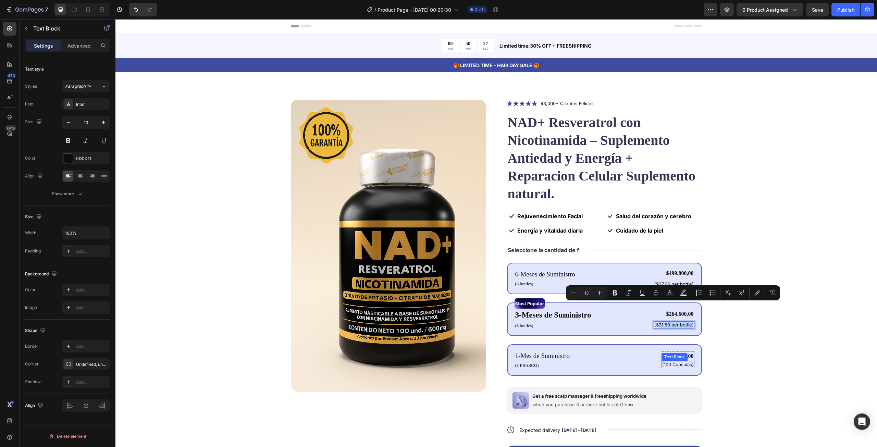
click at [664, 362] on p "(100 Capsulas)" at bounding box center [678, 365] width 32 height 6
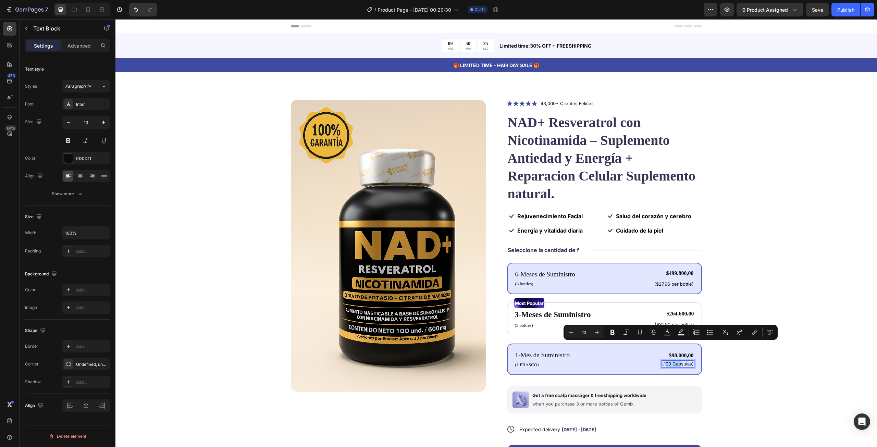
drag, startPoint x: 662, startPoint y: 345, endPoint x: 674, endPoint y: 345, distance: 11.7
drag, startPoint x: 674, startPoint y: 345, endPoint x: 668, endPoint y: 346, distance: 6.2
click at [673, 361] on p "(100 Capsulas)" at bounding box center [678, 364] width 32 height 6
click at [665, 361] on p "(100 Capsulas)" at bounding box center [678, 364] width 32 height 6
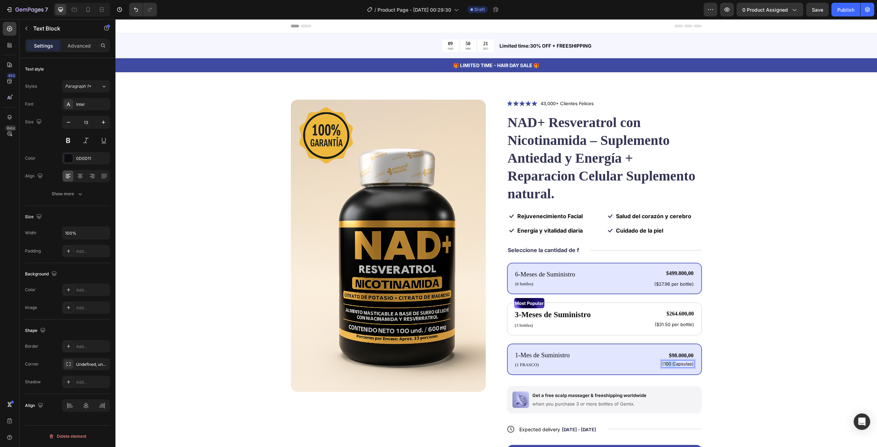
drag, startPoint x: 662, startPoint y: 345, endPoint x: 673, endPoint y: 345, distance: 10.6
click at [673, 361] on p "(100 Capsulas)" at bounding box center [678, 364] width 32 height 6
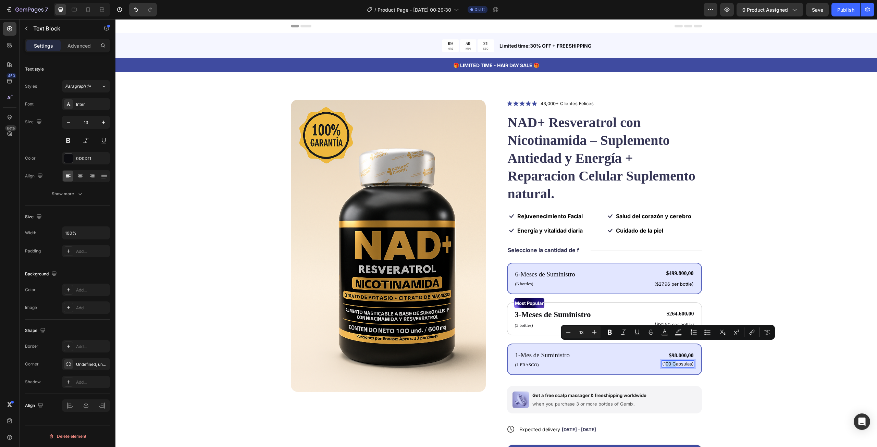
click at [673, 361] on p "(100 Capsulas)" at bounding box center [678, 364] width 32 height 6
drag, startPoint x: 662, startPoint y: 345, endPoint x: 667, endPoint y: 346, distance: 4.8
click at [667, 361] on p "(100 Capsulas)" at bounding box center [678, 364] width 32 height 6
click at [662, 361] on p "(100 Capsulas)" at bounding box center [678, 364] width 32 height 6
drag, startPoint x: 662, startPoint y: 345, endPoint x: 689, endPoint y: 347, distance: 27.5
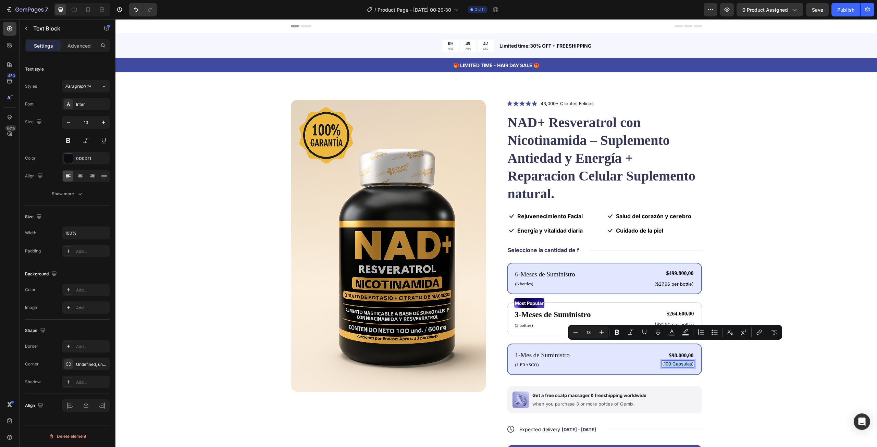
click at [689, 361] on p "(100 Capsulas)" at bounding box center [678, 364] width 32 height 6
